Goal: Transaction & Acquisition: Register for event/course

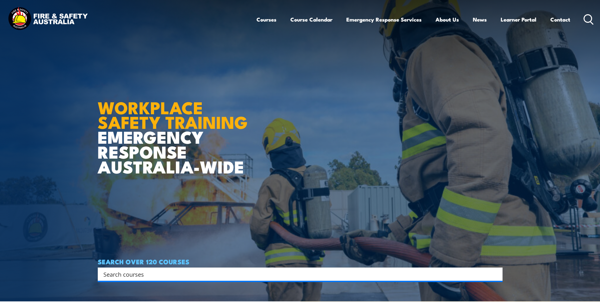
scroll to position [95, 0]
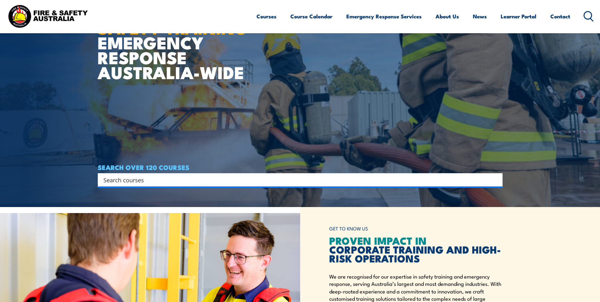
click at [120, 180] on input "Search input" at bounding box center [295, 179] width 385 height 9
type input "Cert IV work health and safety"
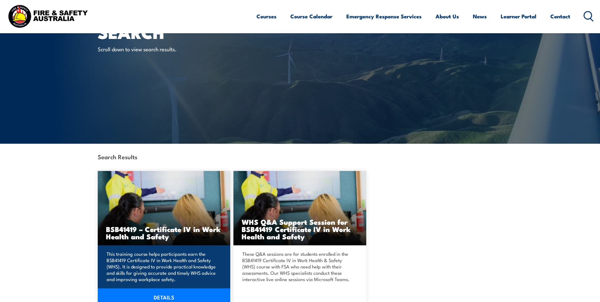
scroll to position [126, 0]
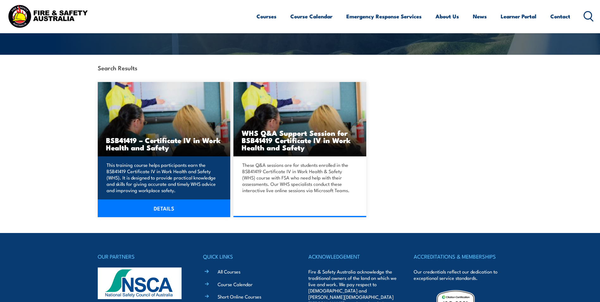
click at [174, 136] on h3 "BSB41419 – Certificate IV in Work Health and Safety" at bounding box center [164, 143] width 116 height 15
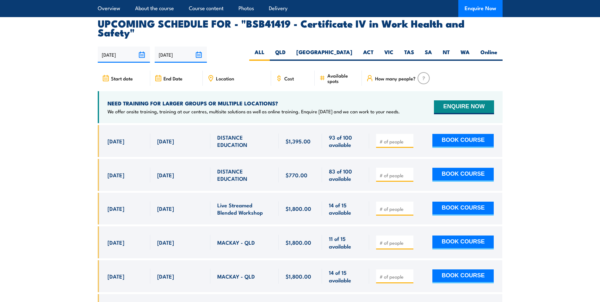
scroll to position [2086, 0]
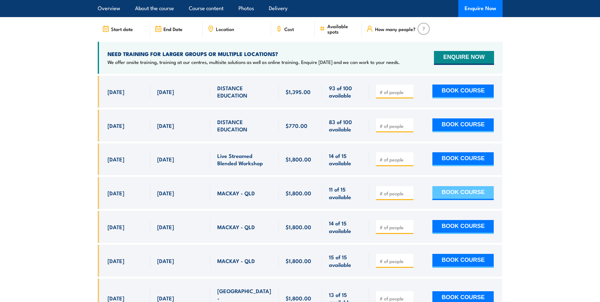
click at [465, 186] on button "BOOK COURSE" at bounding box center [462, 193] width 61 height 14
type input "1"
click at [448, 177] on div "1 BOOK COURSE" at bounding box center [435, 193] width 133 height 32
click at [448, 186] on button "BOOK COURSE" at bounding box center [462, 193] width 61 height 14
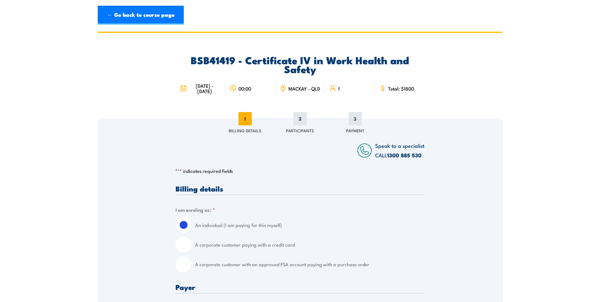
click at [193, 264] on div "A corporate customer with an approved FSA account paying with a purchase order" at bounding box center [299, 264] width 249 height 16
click at [178, 264] on input "A corporate customer with an approved FSA account paying with a purchase order" at bounding box center [183, 264] width 16 height 16
radio input "true"
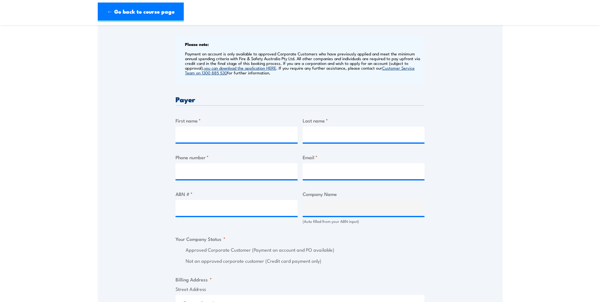
scroll to position [253, 0]
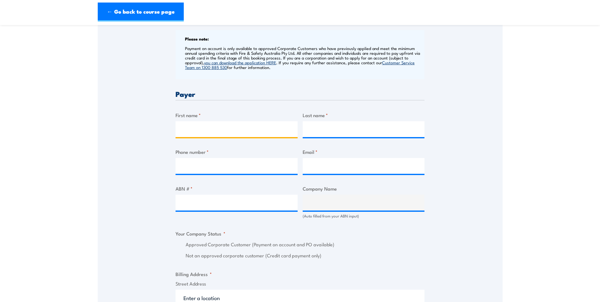
click at [193, 132] on input "First name *" at bounding box center [236, 129] width 122 height 16
type input "Tracy"
type input "Falbo"
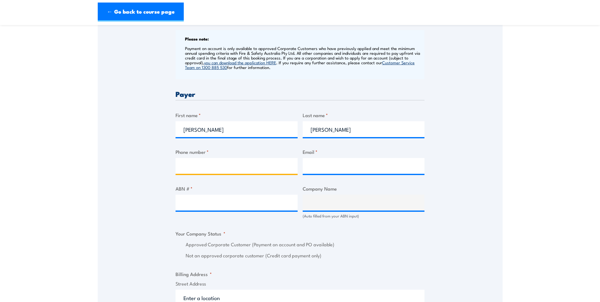
type input "48856829"
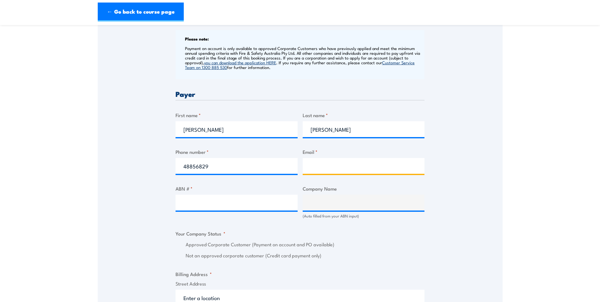
type input "tracy.falbo@health.qld.gov.au"
click at [198, 186] on label "ABN # *" at bounding box center [236, 188] width 122 height 7
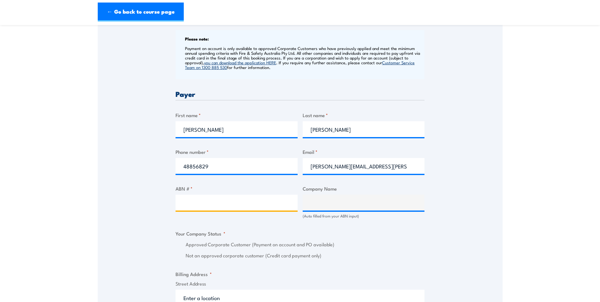
click at [198, 194] on input "ABN # *" at bounding box center [236, 202] width 122 height 16
drag, startPoint x: 183, startPoint y: 214, endPoint x: 181, endPoint y: 211, distance: 3.7
click at [183, 214] on div "ABN # *" at bounding box center [236, 202] width 122 height 34
click at [181, 203] on input "ABN # *" at bounding box center [236, 202] width 122 height 16
type input "6"
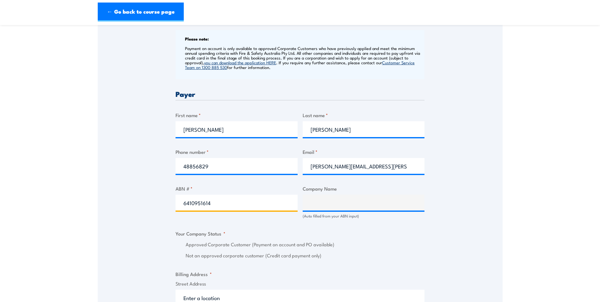
type input "64109516141"
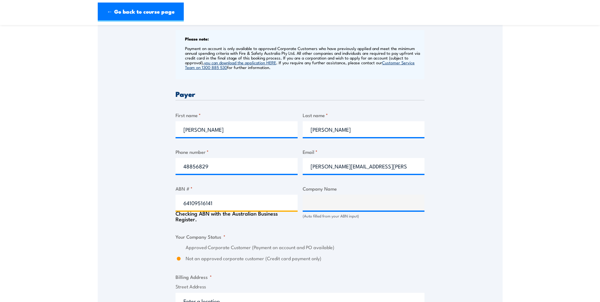
type input "DARLING DOWNS HOSPITAL AND HEALTH SERVICE"
radio input "true"
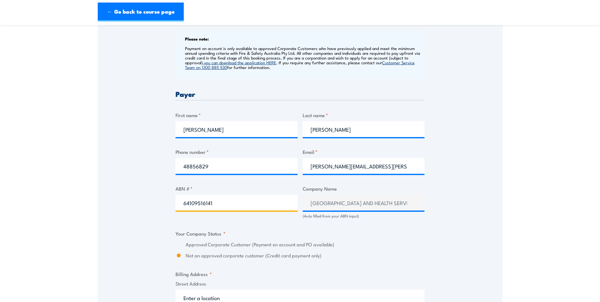
type input "64109516141"
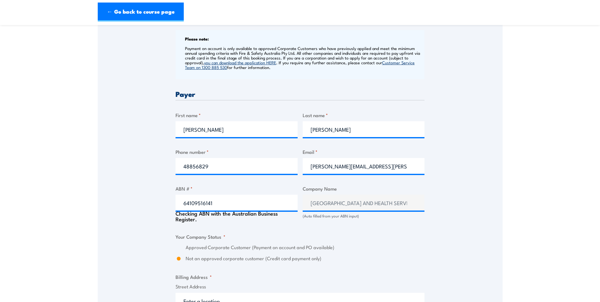
click at [182, 248] on div "Approved Corporate Customer (Payment on account and PO available)" at bounding box center [299, 246] width 249 height 7
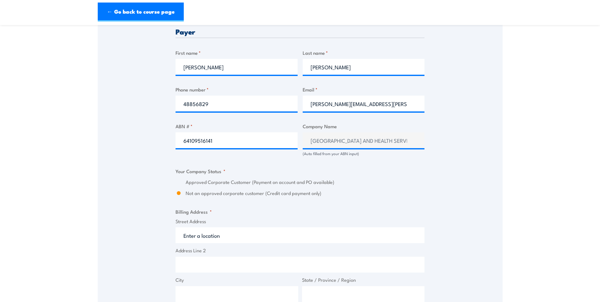
scroll to position [316, 0]
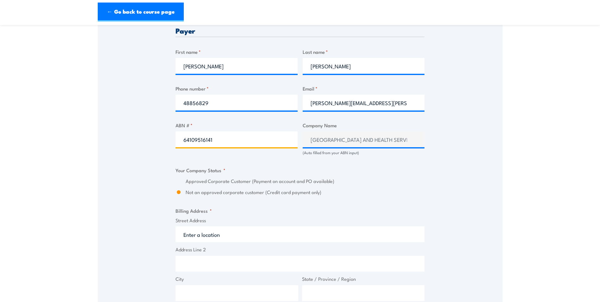
drag, startPoint x: 214, startPoint y: 139, endPoint x: 177, endPoint y: 139, distance: 37.6
click at [177, 139] on input "64109516141" at bounding box center [236, 139] width 122 height 16
click at [238, 143] on input "64109516141" at bounding box center [236, 139] width 122 height 16
click at [215, 217] on label "Street Address" at bounding box center [299, 220] width 249 height 7
click at [215, 226] on input "Street Address" at bounding box center [299, 234] width 249 height 16
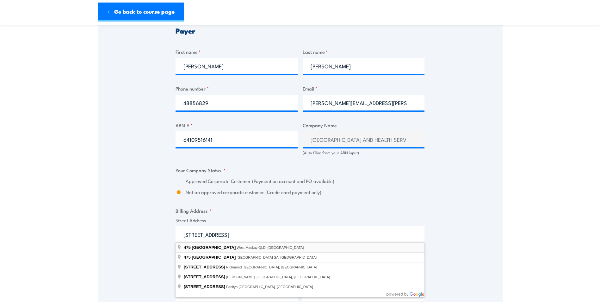
type input "475 Bridge Road, West Mackay QLD, Australia"
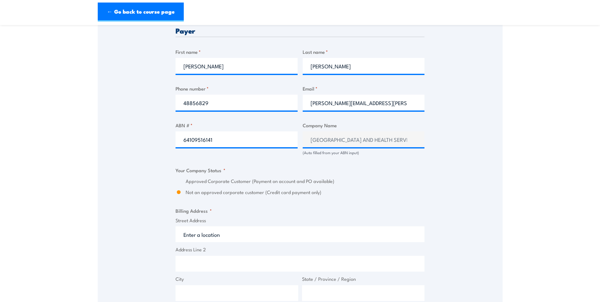
type input "475 Bridge Rd"
type input "West Mackay"
type input "Queensland"
type input "4740"
select select "Australia"
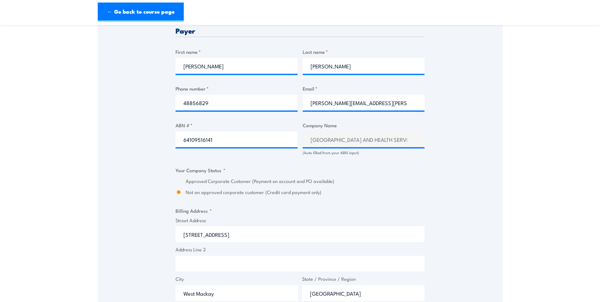
scroll to position [348, 0]
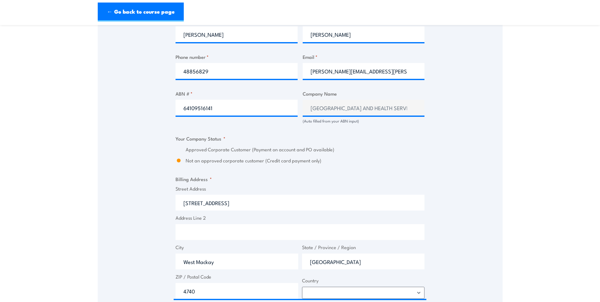
click at [158, 98] on div "Speak to a specialist CALL 1300 885 530 CALL 1300 885 530 " * " indicates requi…" at bounding box center [300, 107] width 405 height 673
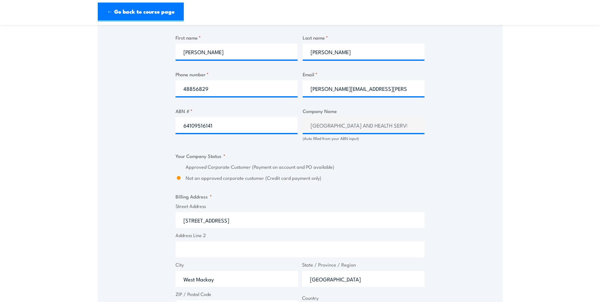
scroll to position [316, 0]
